Goal: Manage account settings

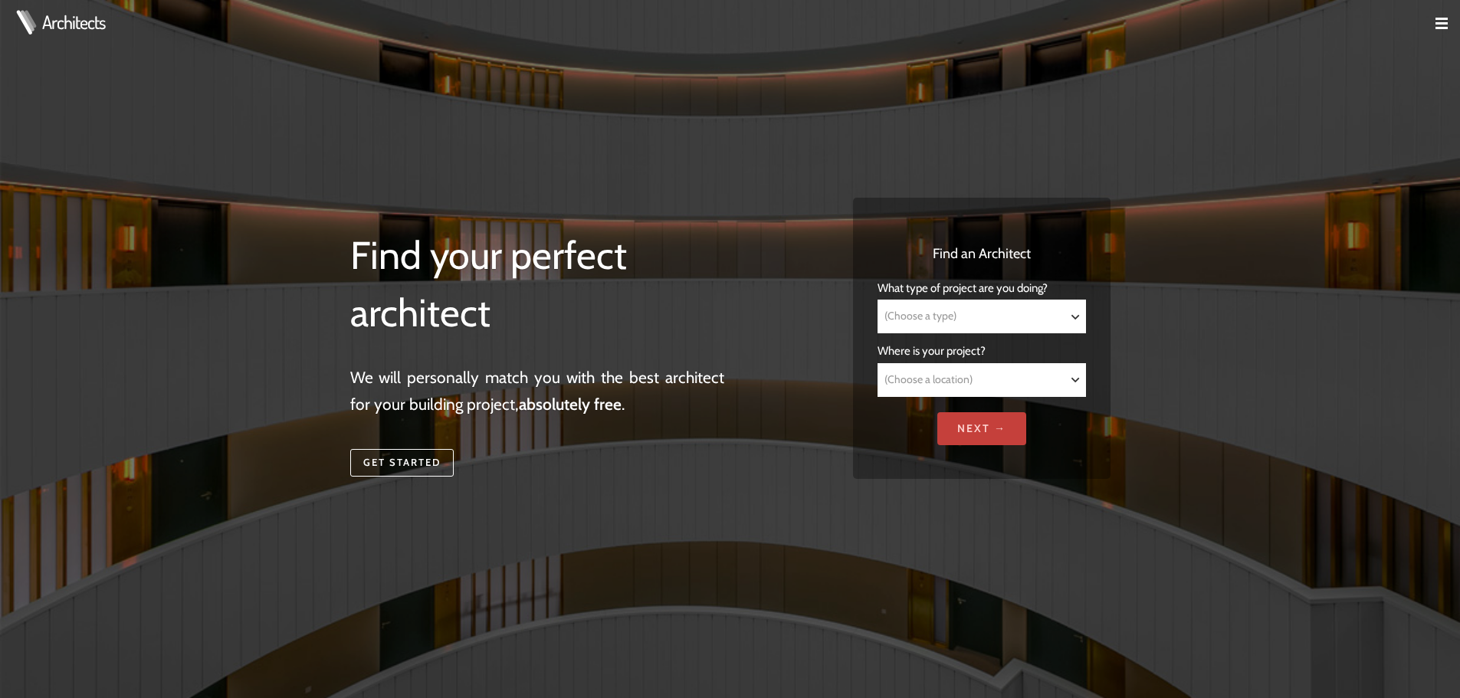
click at [978, 422] on input "Next →" at bounding box center [981, 428] width 89 height 33
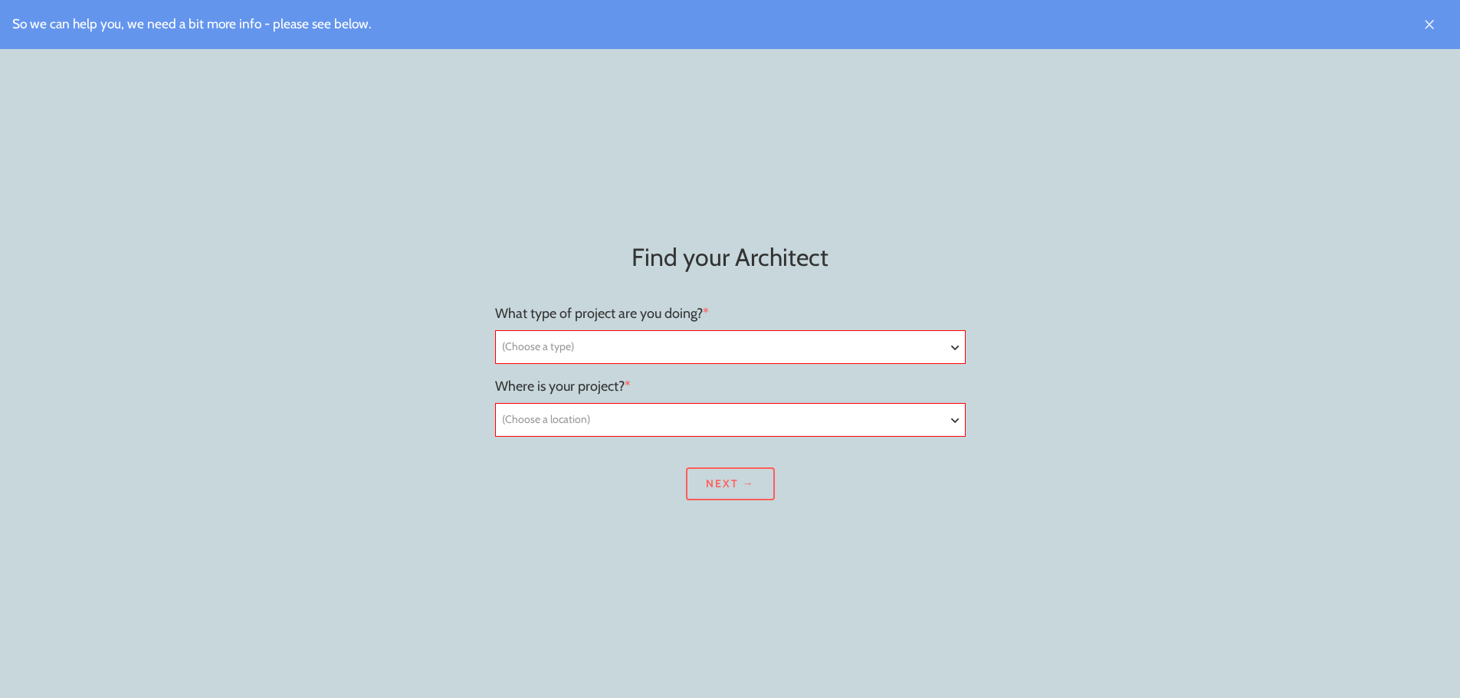
click at [1432, 23] on img at bounding box center [1429, 24] width 12 height 12
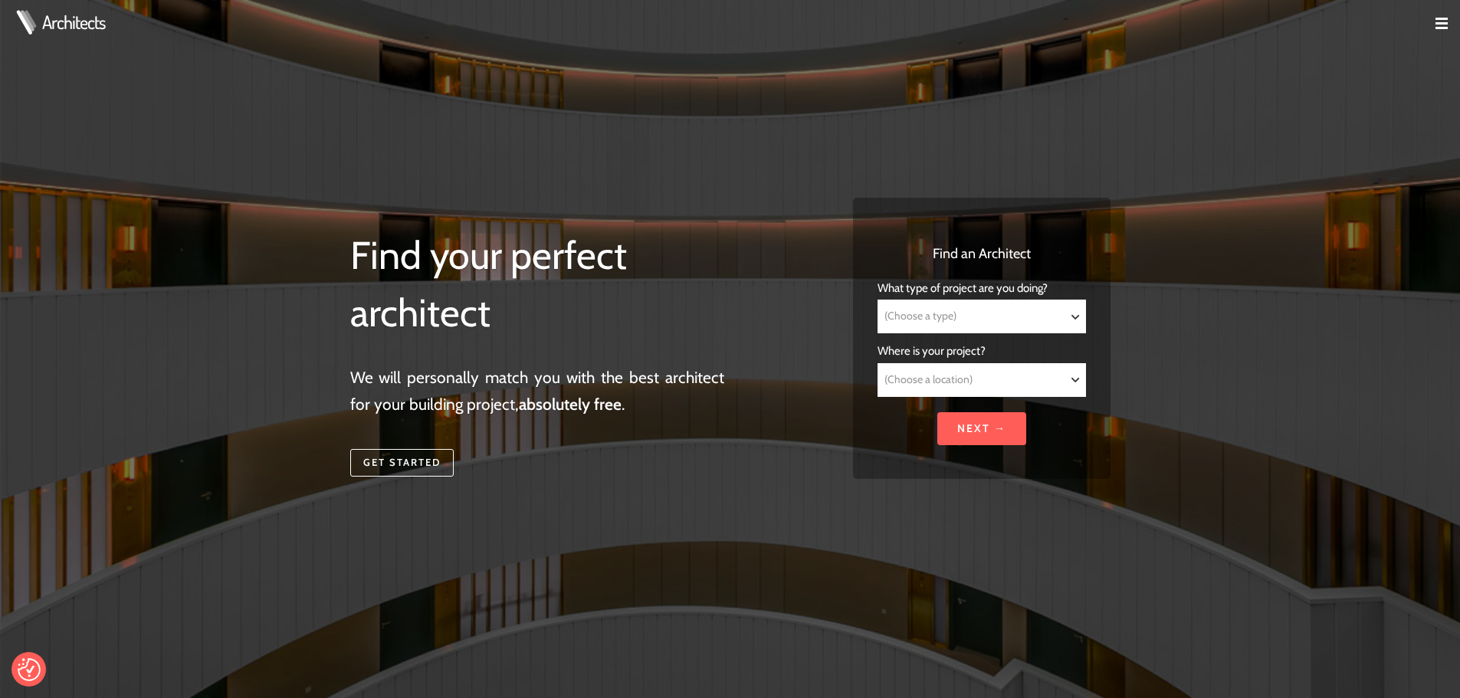
click at [1443, 18] on img at bounding box center [1442, 24] width 12 height 12
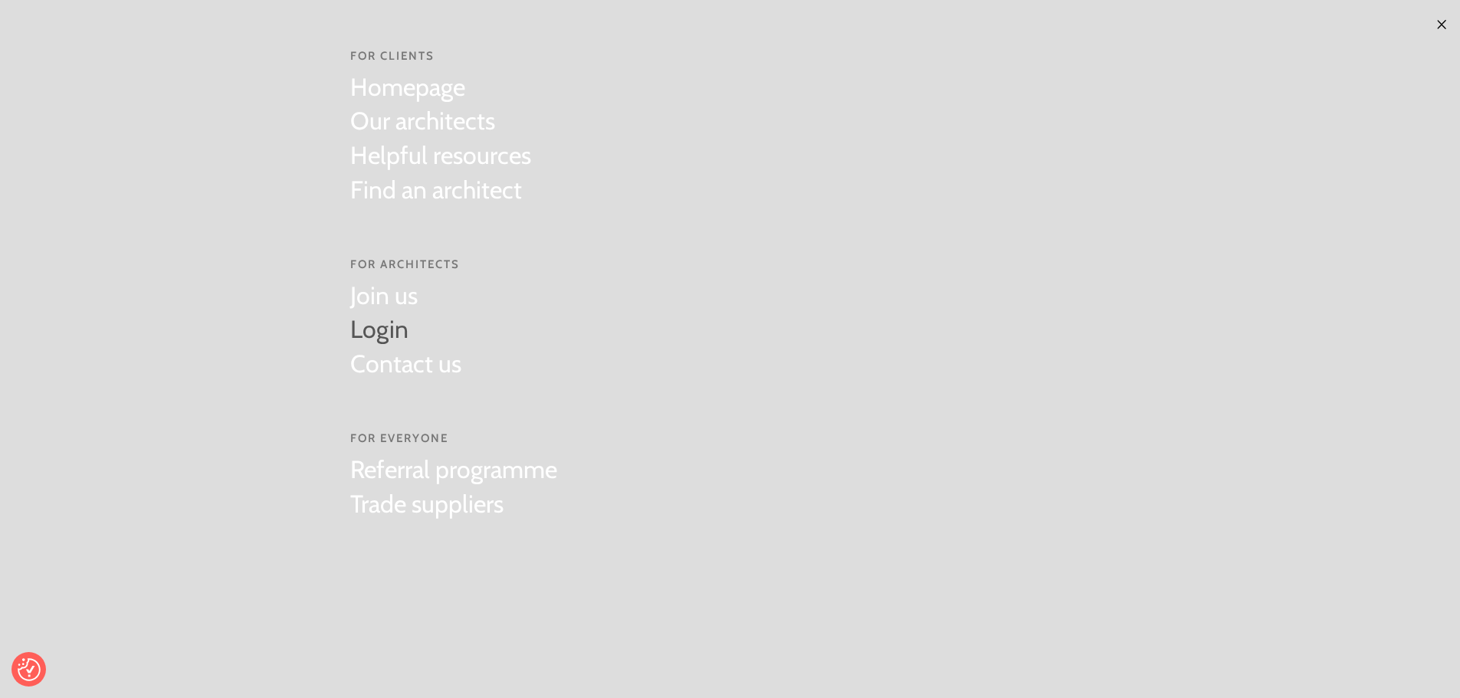
click at [383, 327] on link "Login" at bounding box center [405, 330] width 111 height 34
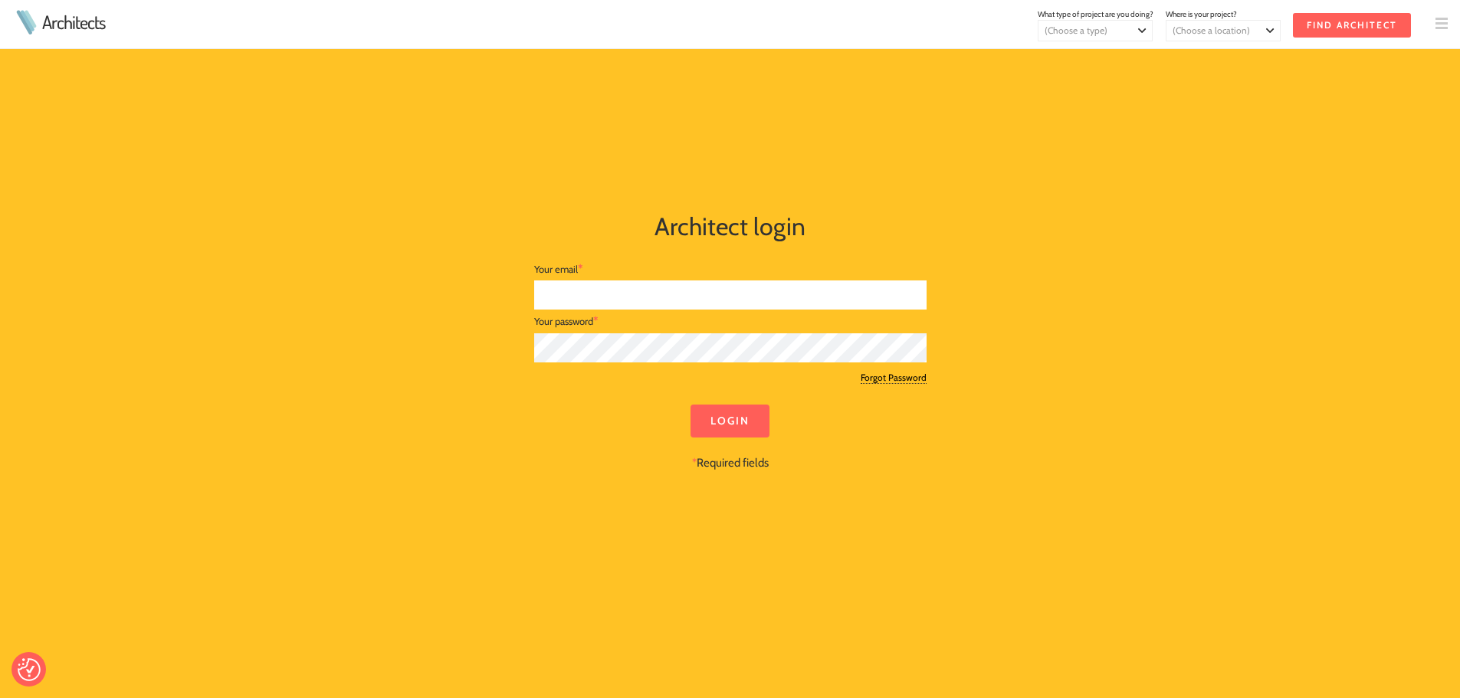
click at [614, 296] on input "text" at bounding box center [730, 296] width 392 height 30
type input "cal@studio-forge.co.uk"
click at [724, 422] on input "Login" at bounding box center [730, 421] width 79 height 33
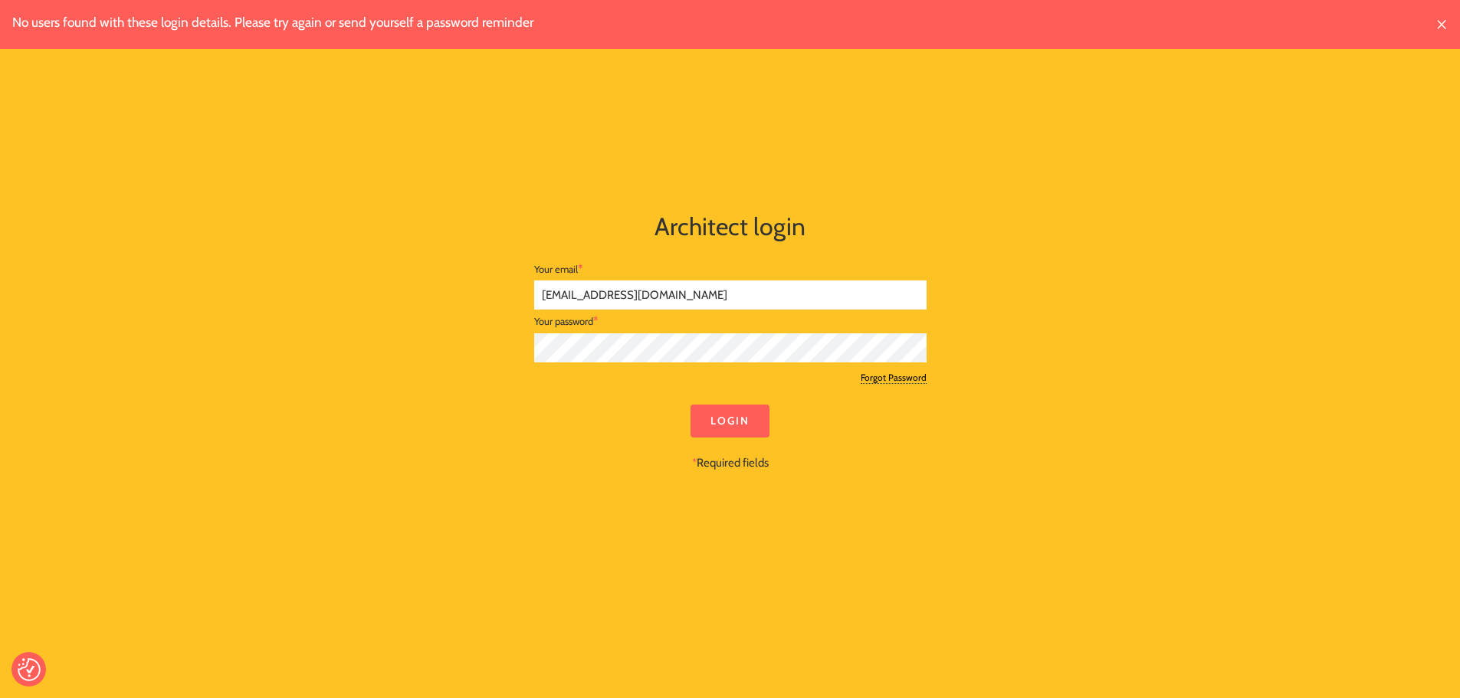
click at [504, 356] on div "No users found with these login details. Please try again or send yourself a pa…" at bounding box center [730, 350] width 785 height 454
click at [721, 405] on input "Login" at bounding box center [730, 421] width 79 height 33
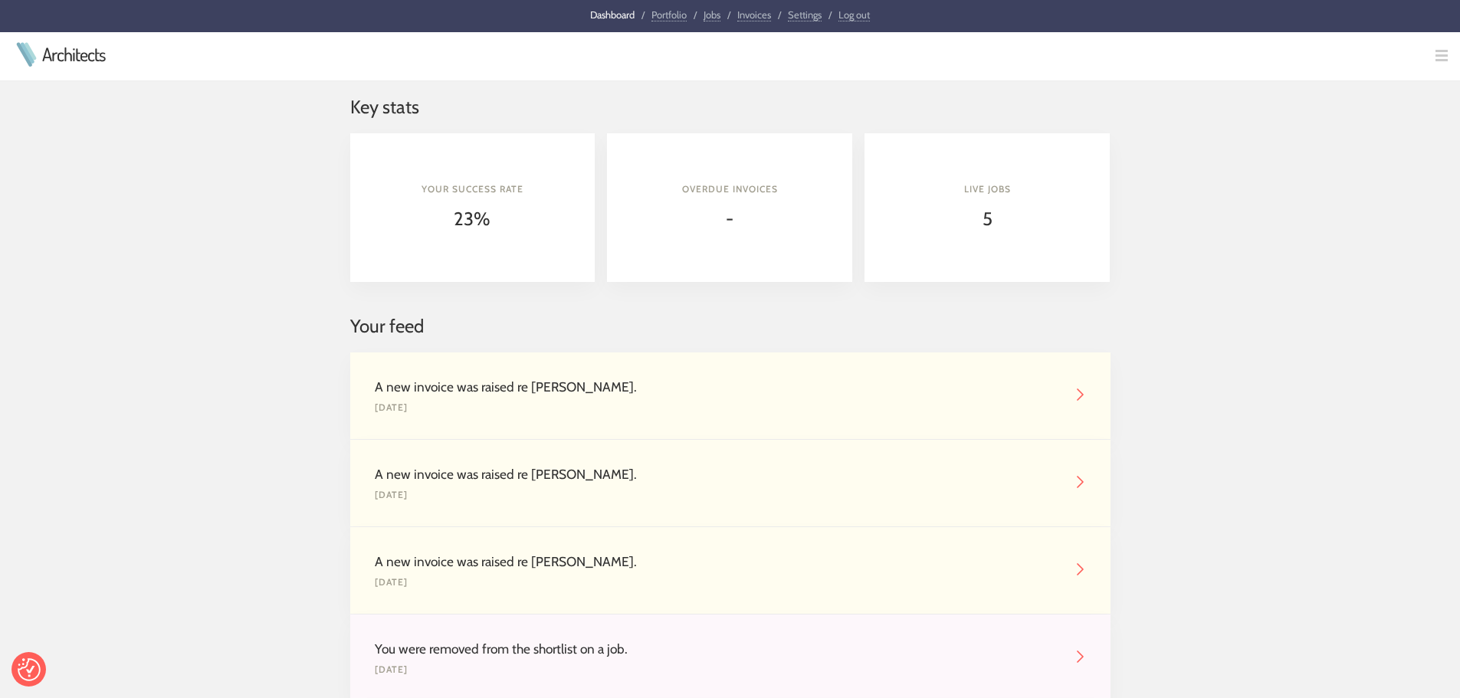
click at [677, 16] on link "Portfolio" at bounding box center [669, 14] width 35 height 13
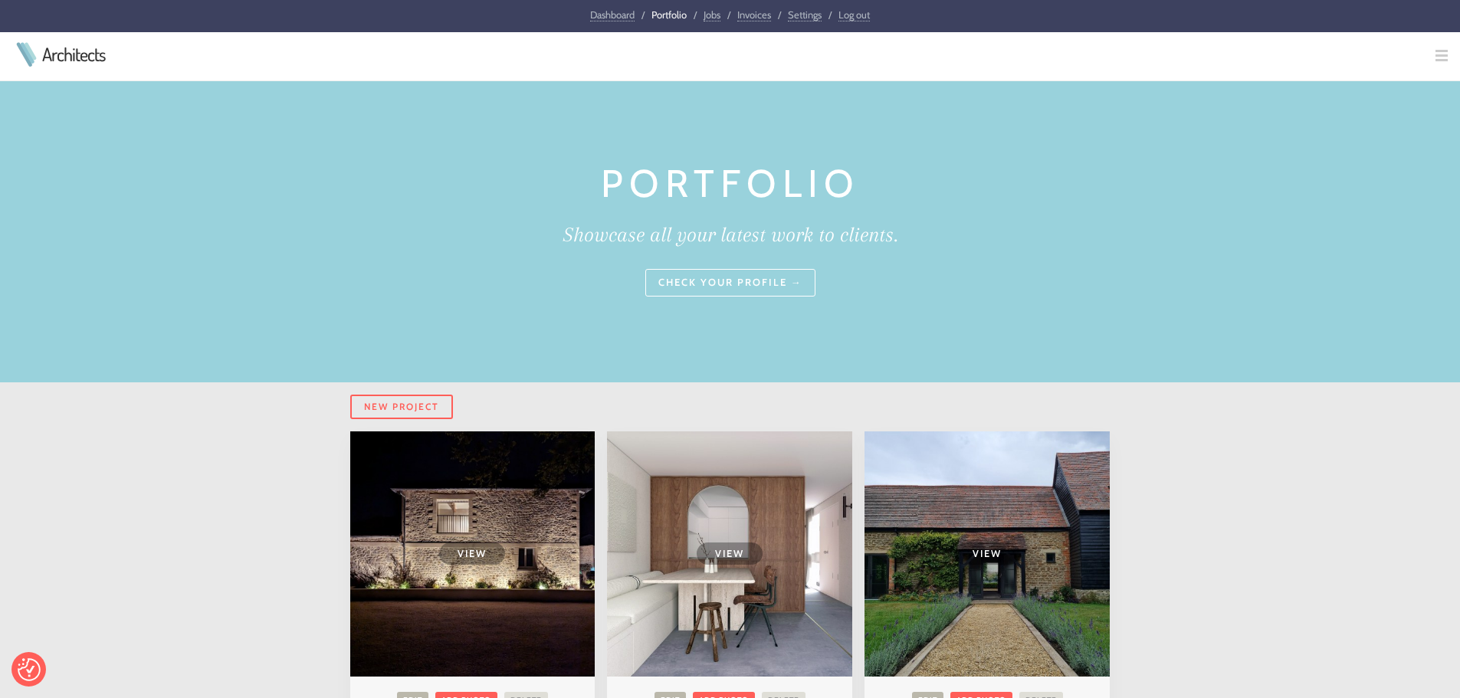
click at [747, 285] on link "Check your profile →" at bounding box center [730, 283] width 170 height 28
click at [708, 15] on link "Jobs" at bounding box center [712, 14] width 17 height 13
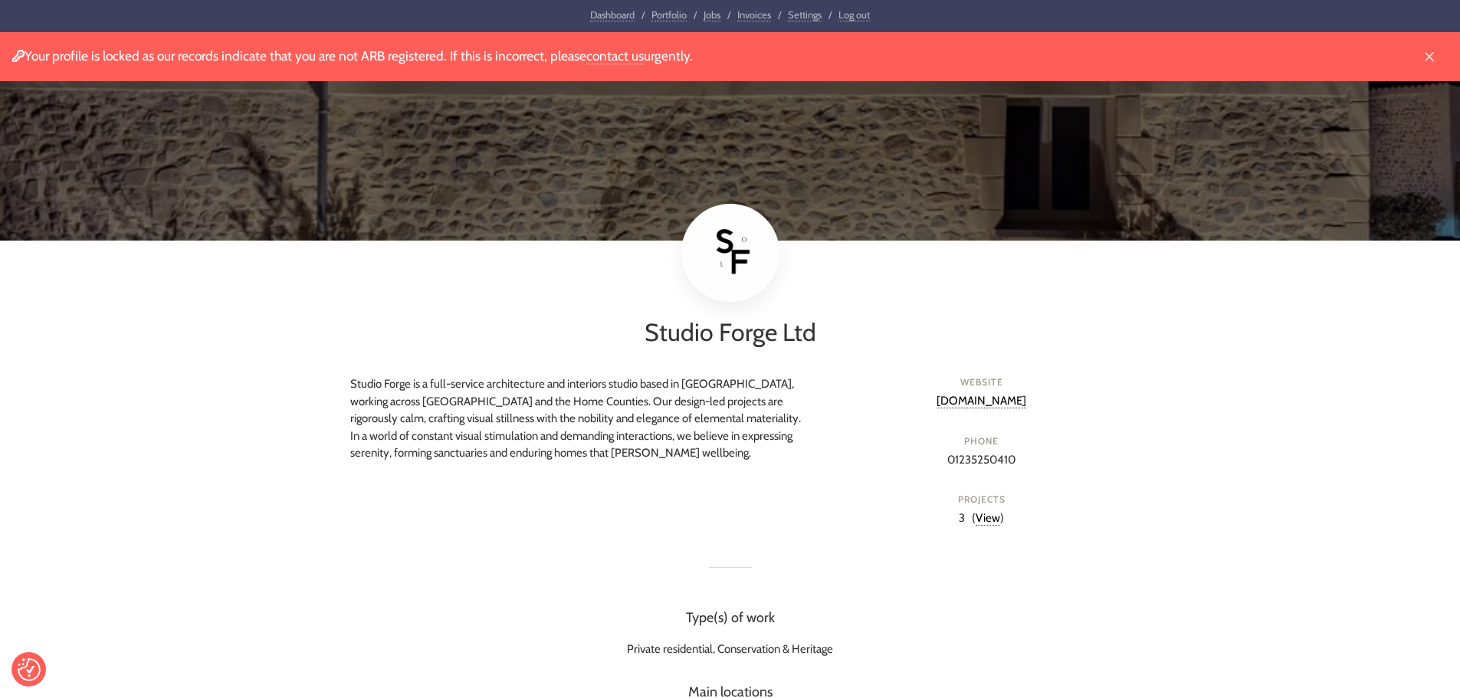
click at [806, 13] on link "Settings" at bounding box center [805, 14] width 34 height 13
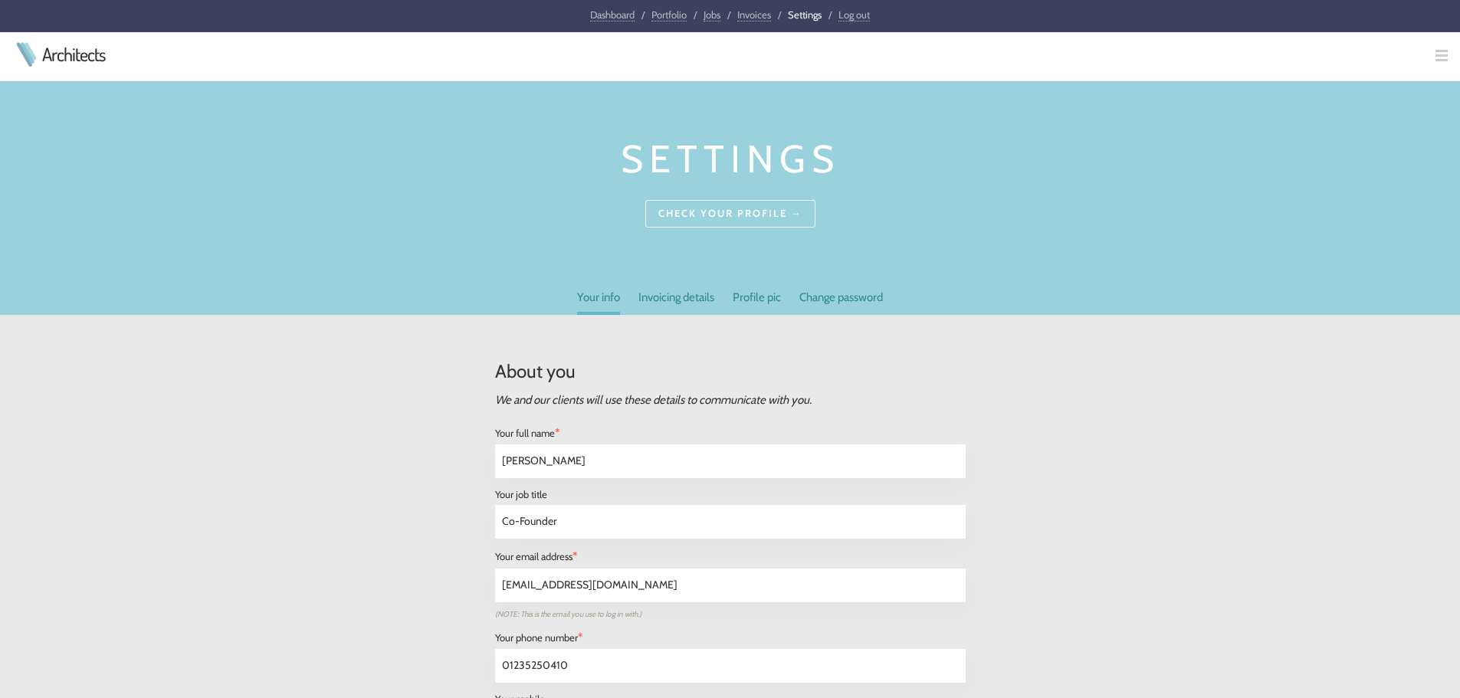
select select "[GEOGRAPHIC_DATA]"
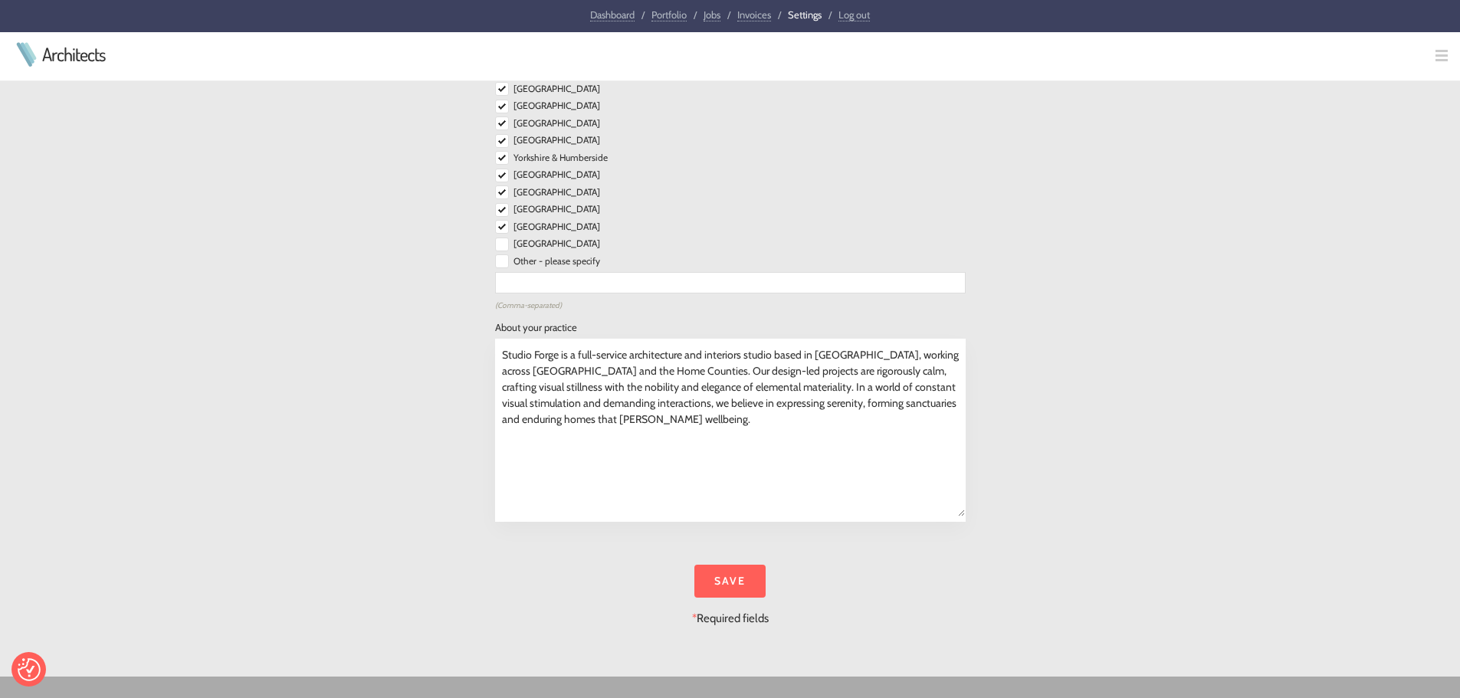
scroll to position [1993, 0]
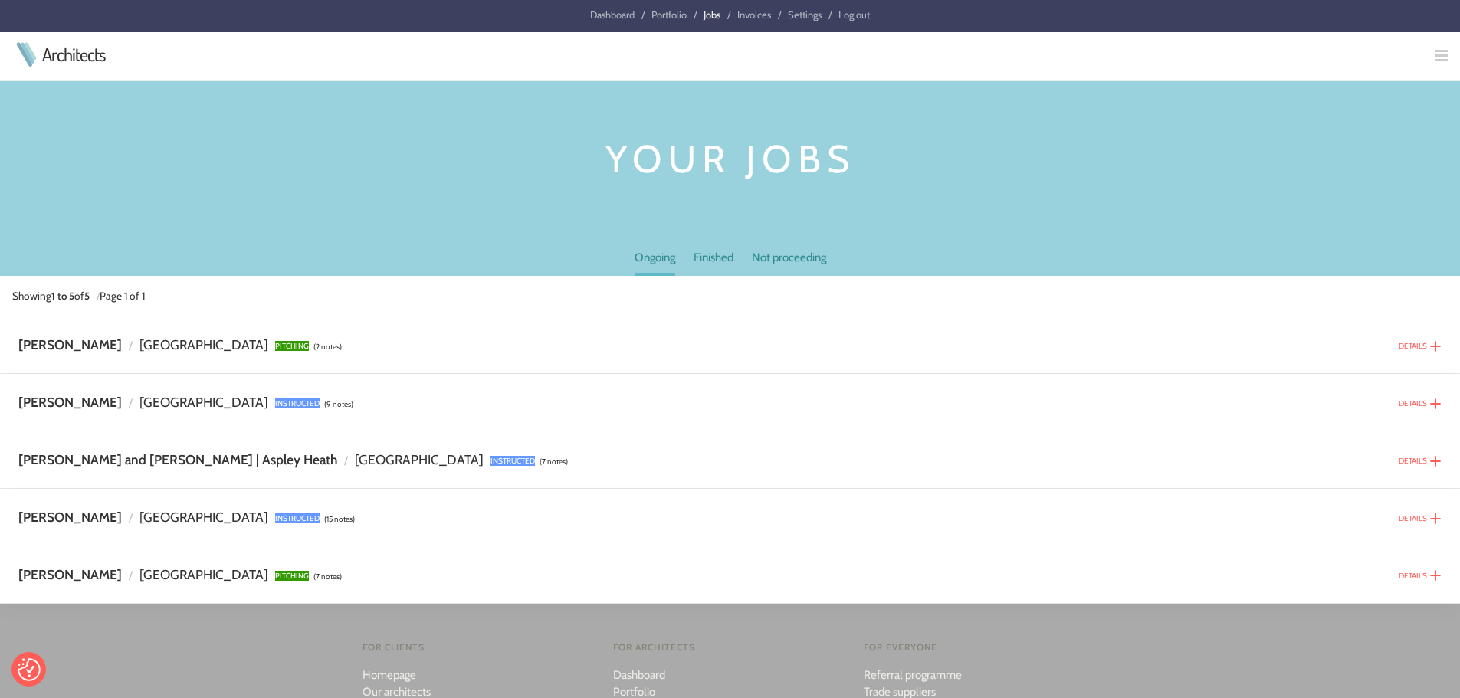
click at [1432, 351] on img at bounding box center [1436, 346] width 12 height 12
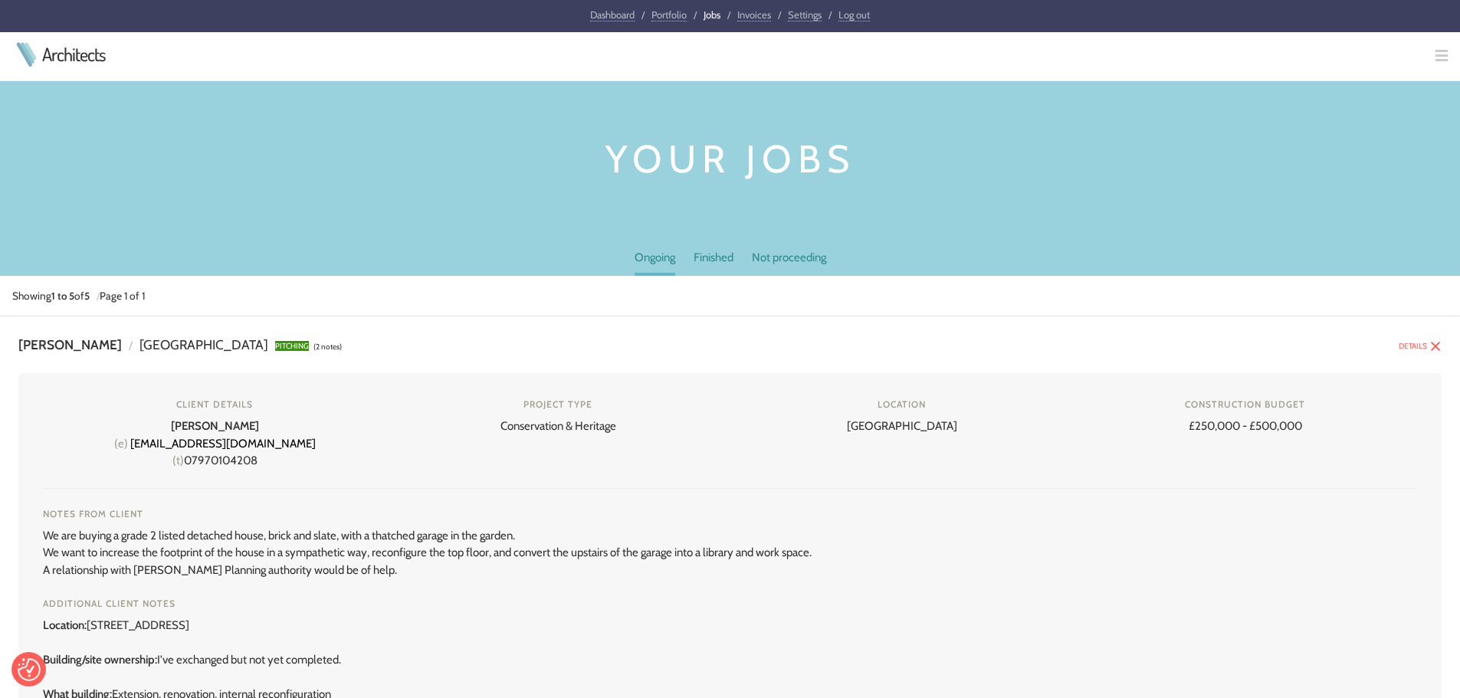
click at [1432, 351] on img at bounding box center [1436, 346] width 12 height 12
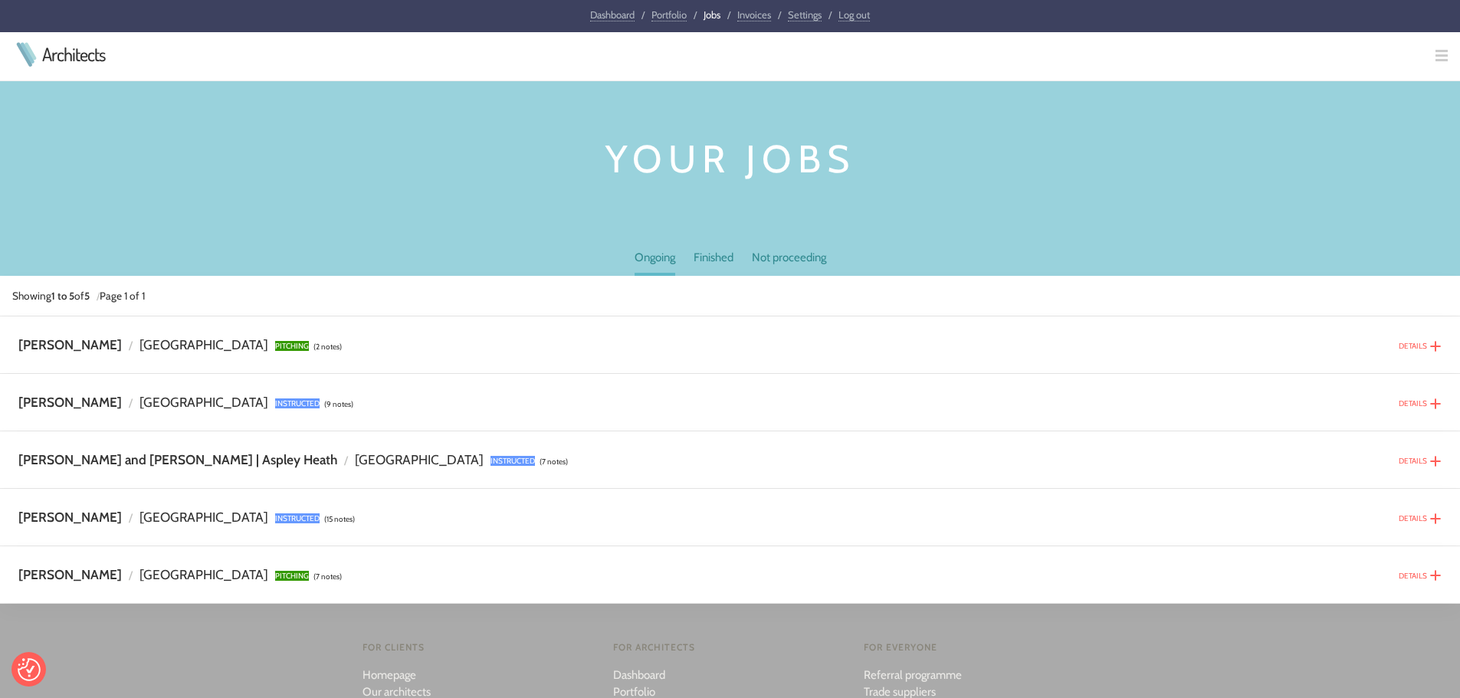
click at [1431, 406] on img at bounding box center [1436, 404] width 12 height 12
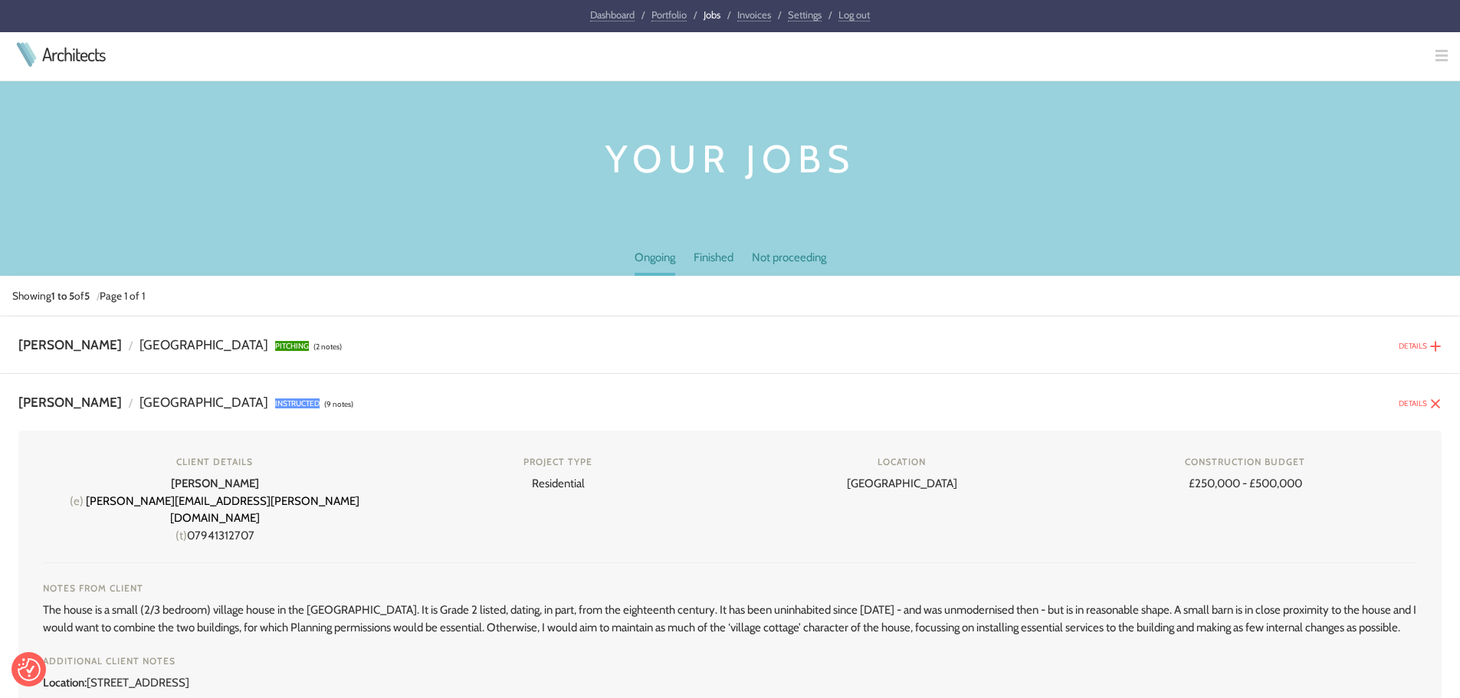
click at [1431, 406] on img at bounding box center [1436, 404] width 12 height 12
